Goal: Entertainment & Leisure: Browse casually

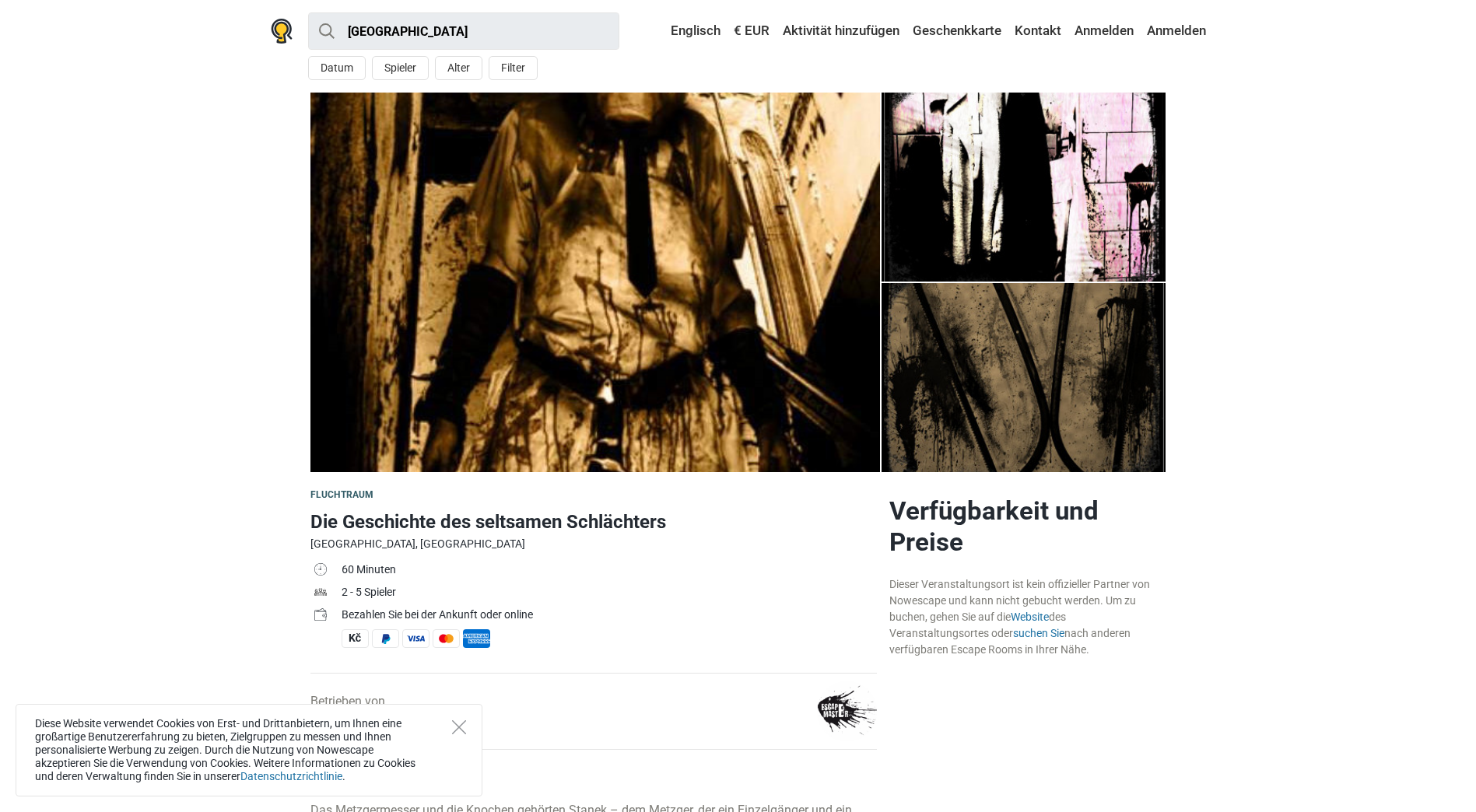
click at [694, 356] on img at bounding box center [595, 282] width 570 height 379
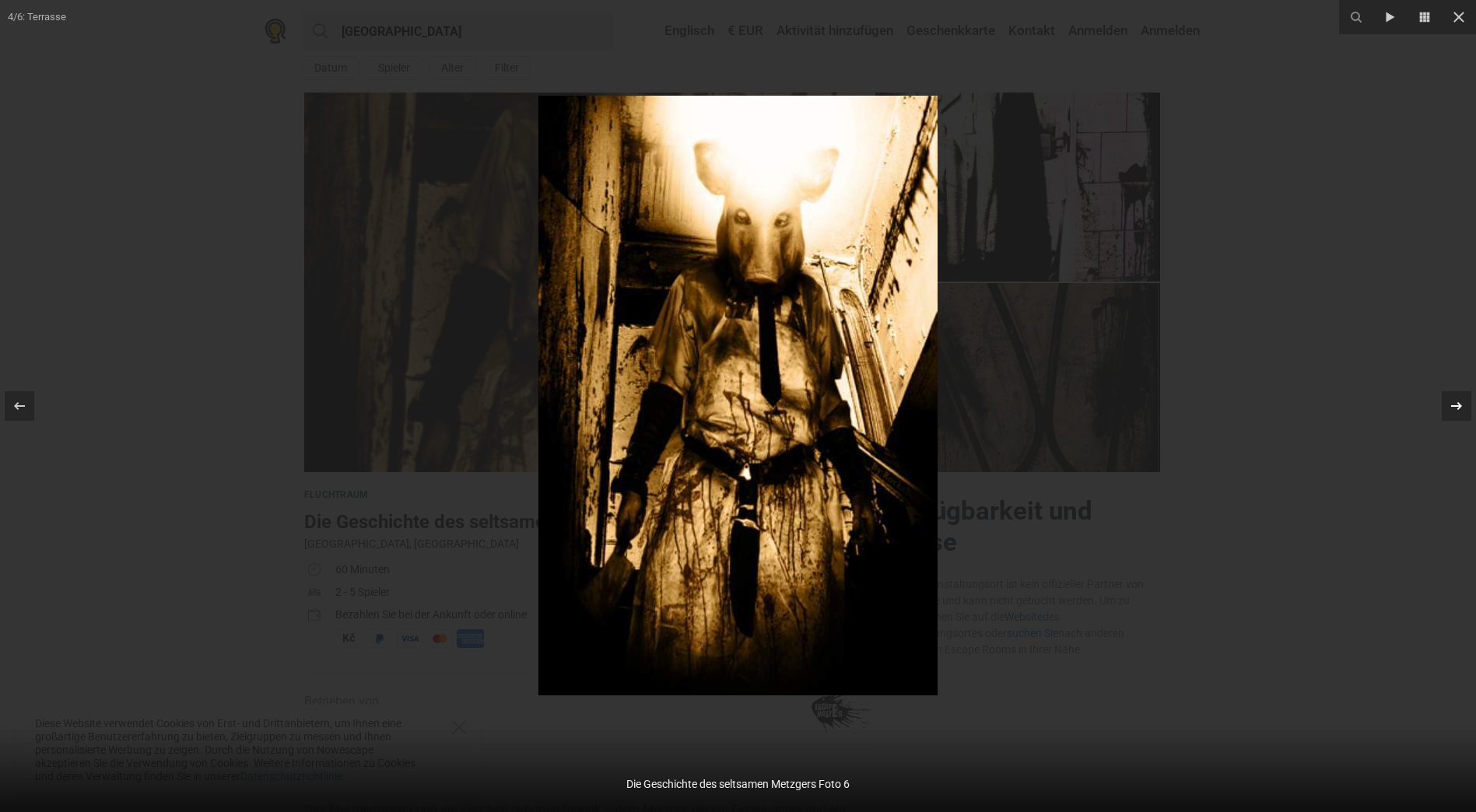
click at [1458, 397] on icon at bounding box center [1456, 405] width 19 height 19
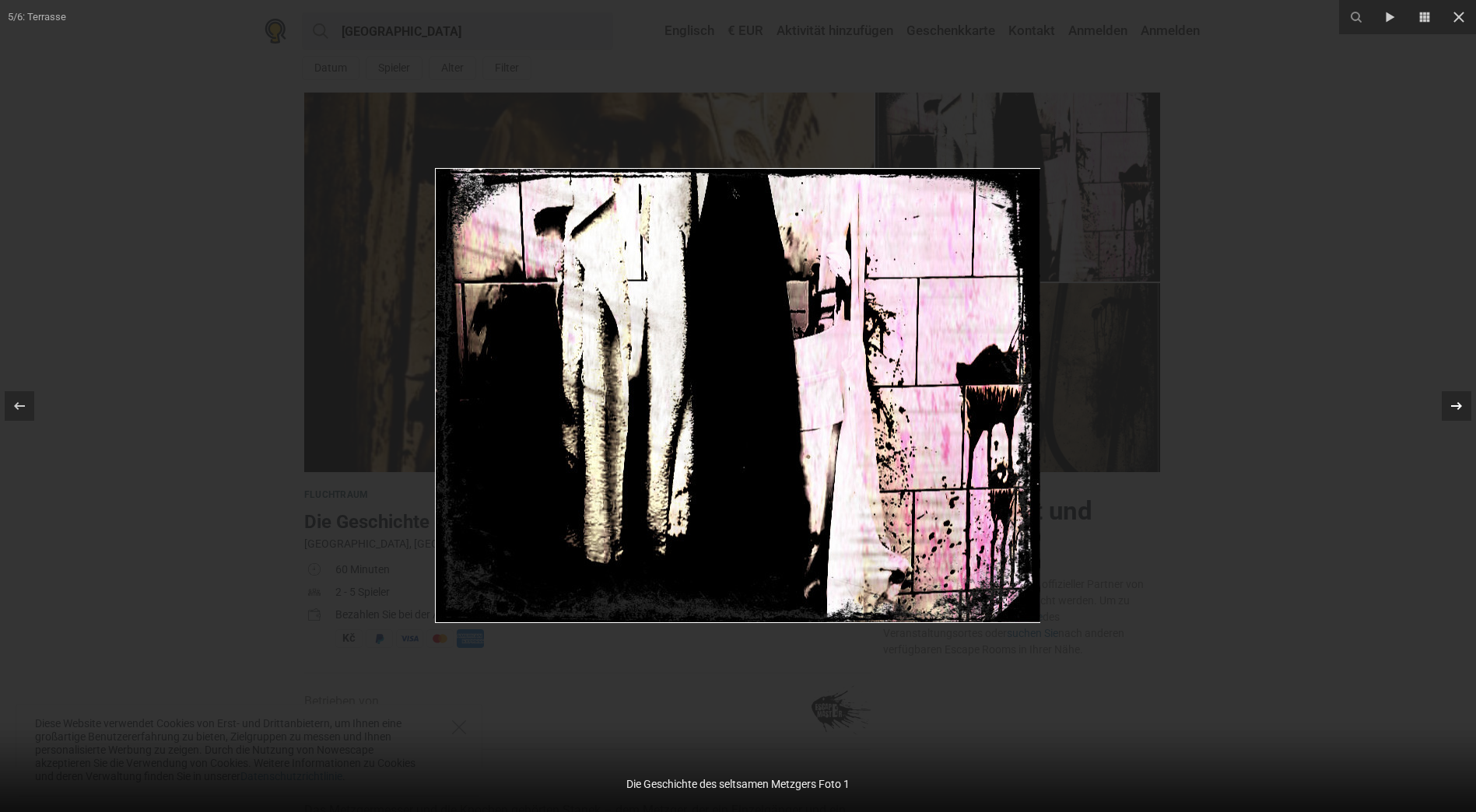
click at [1458, 397] on icon at bounding box center [1456, 405] width 19 height 19
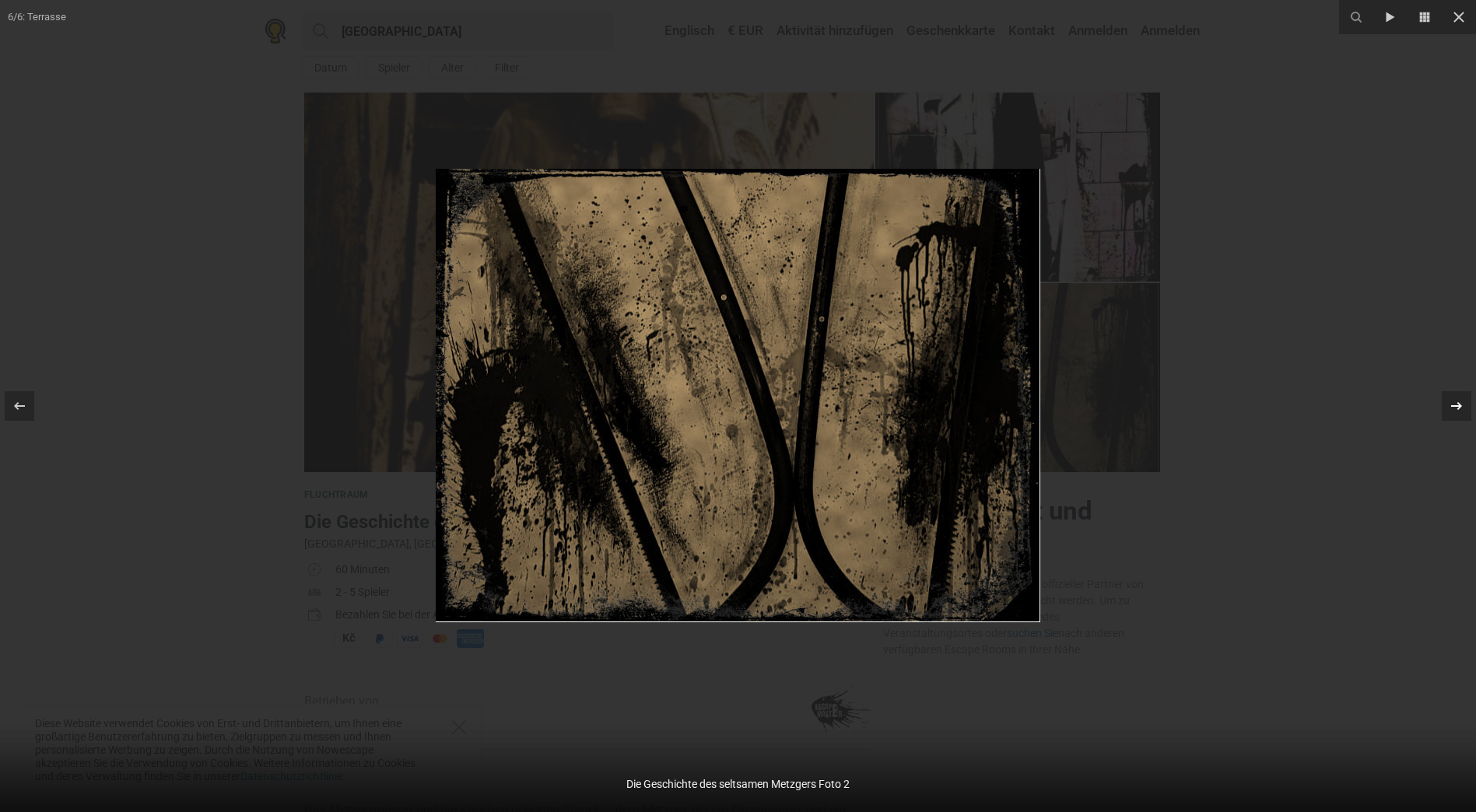
click at [1458, 397] on icon at bounding box center [1456, 405] width 19 height 19
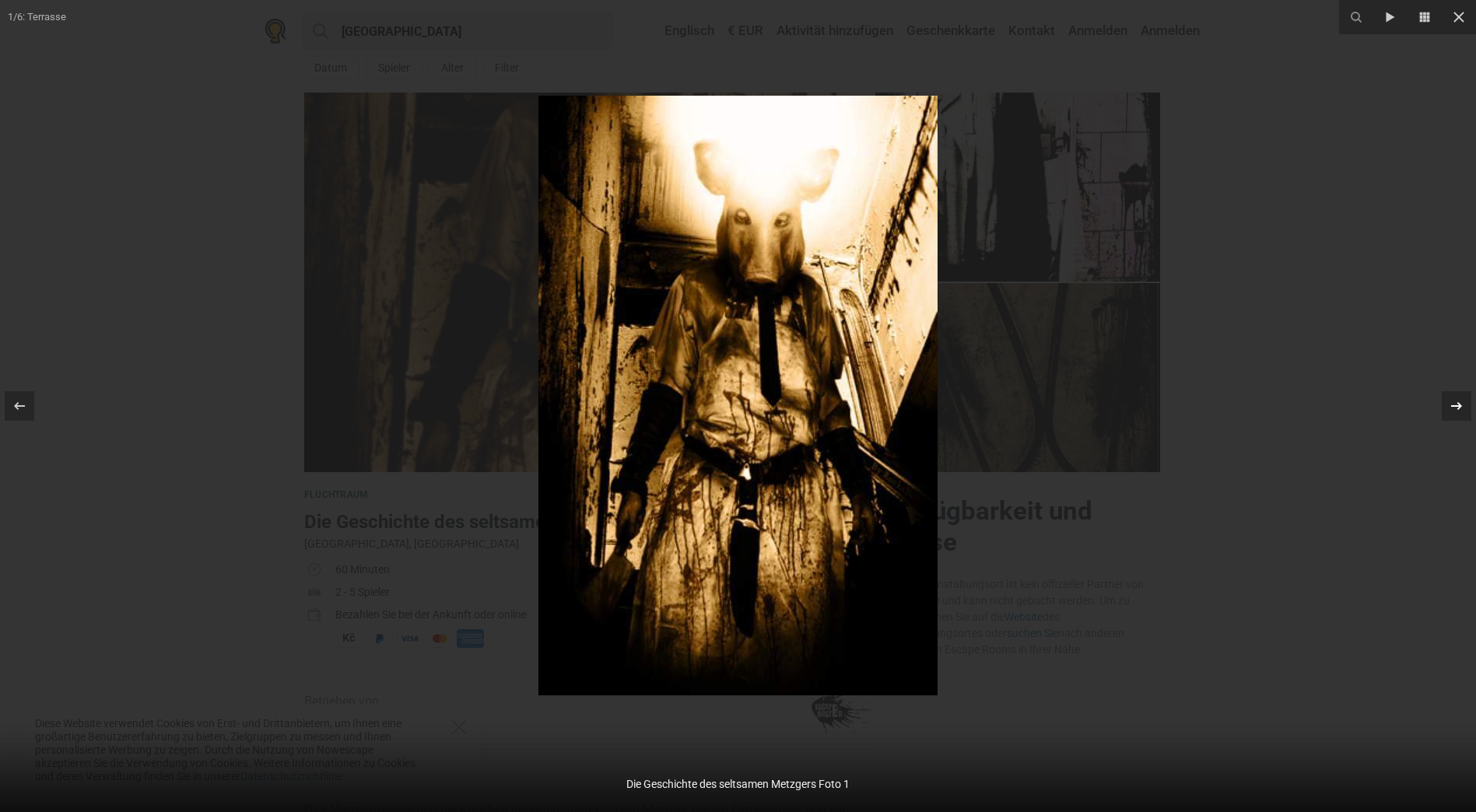
click at [1455, 396] on div at bounding box center [1456, 406] width 30 height 30
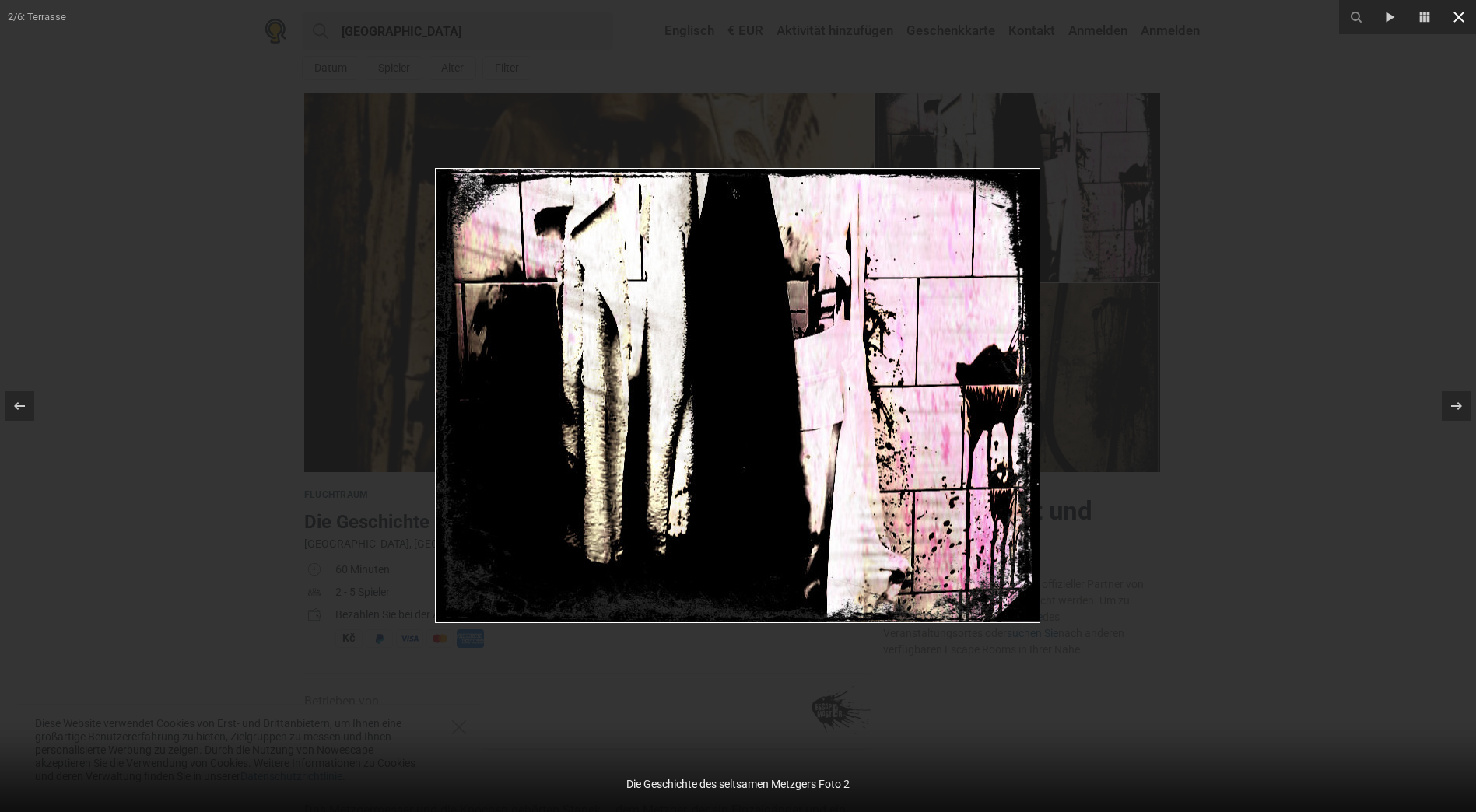
click at [1457, 17] on icon at bounding box center [1458, 17] width 19 height 19
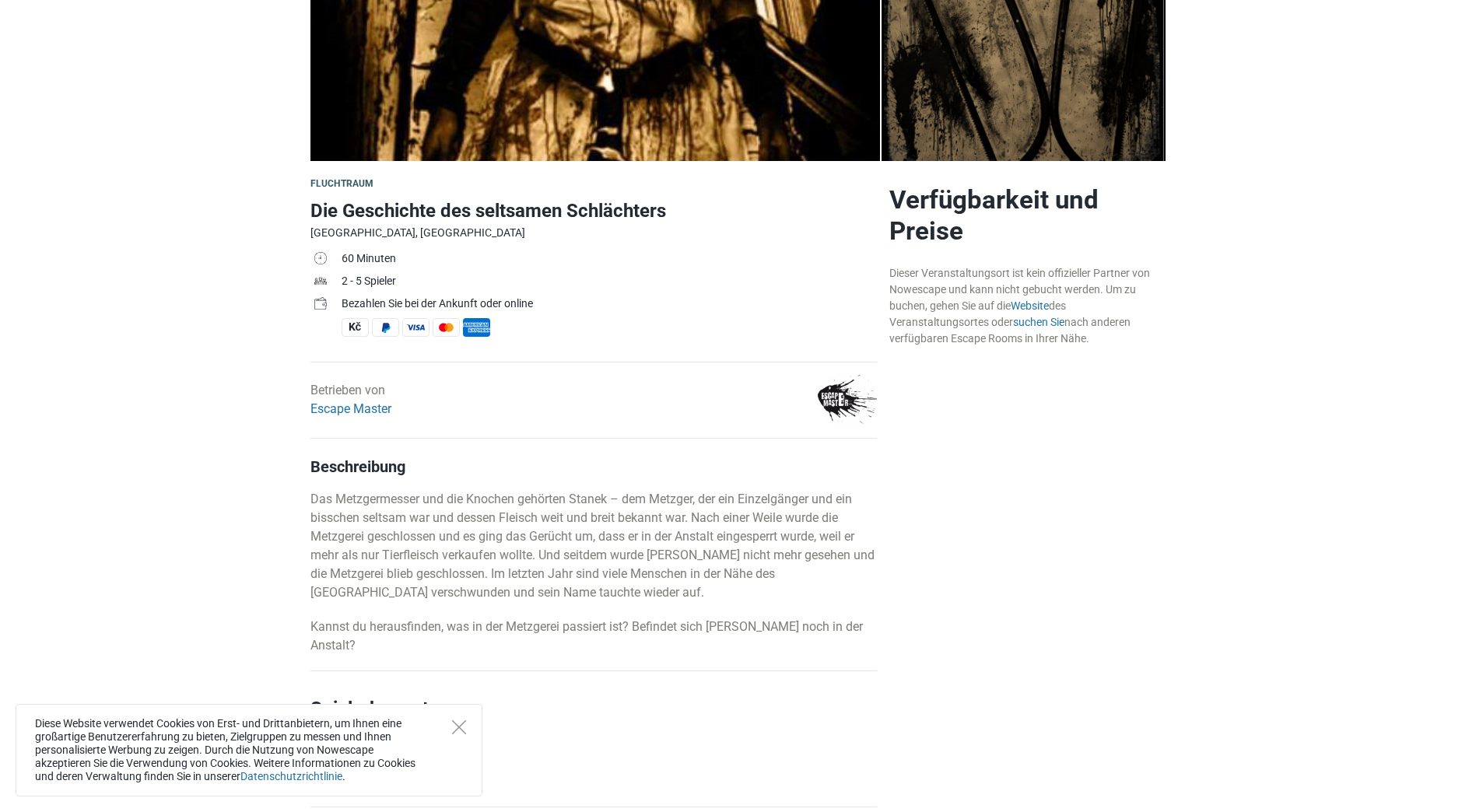
scroll to position [545, 0]
